Goal: Obtain resource: Download file/media

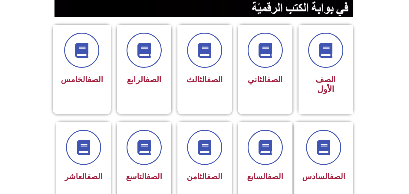
scroll to position [145, 0]
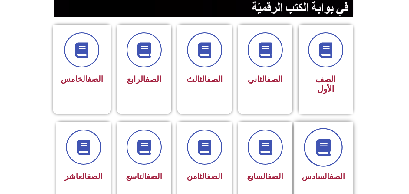
click at [322, 146] on span at bounding box center [323, 147] width 39 height 39
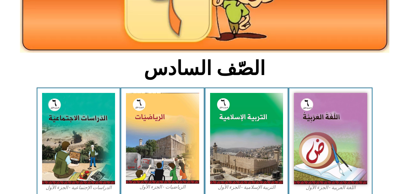
scroll to position [109, 0]
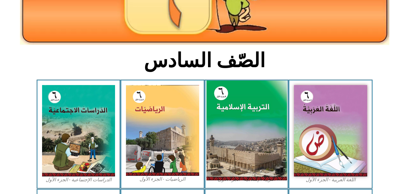
click at [251, 120] on img at bounding box center [246, 131] width 81 height 100
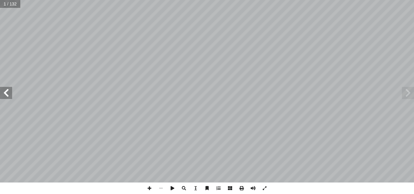
click at [6, 96] on div "ة َّ ي ِ لام ْ س إ ال� ُ ة َ ي ِ ب ْ ر َّ الت ليف: أ فريق الت� 6 ُ زء ُ الج ل َ…" at bounding box center [207, 91] width 414 height 183
click at [6, 96] on span at bounding box center [6, 93] width 12 height 12
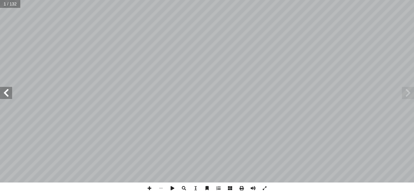
click at [6, 96] on span at bounding box center [6, 93] width 12 height 12
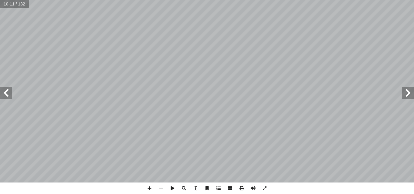
click at [6, 96] on span at bounding box center [6, 93] width 12 height 12
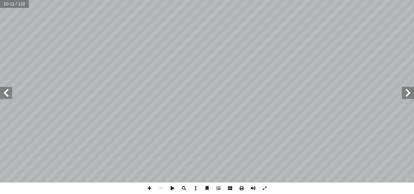
click at [6, 96] on span at bounding box center [6, 93] width 12 height 12
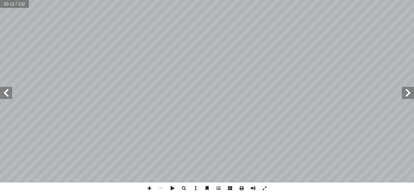
click at [6, 96] on span at bounding box center [6, 93] width 12 height 12
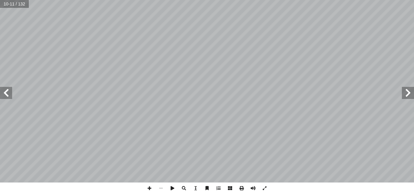
click at [6, 96] on span at bounding box center [6, 93] width 12 height 12
click at [245, 189] on span at bounding box center [242, 189] width 12 height 12
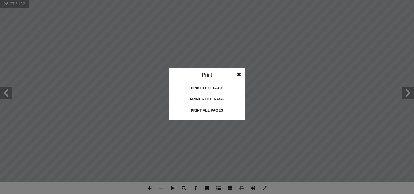
click at [208, 110] on div "Print all pages" at bounding box center [207, 111] width 61 height 10
